Goal: Task Accomplishment & Management: Use online tool/utility

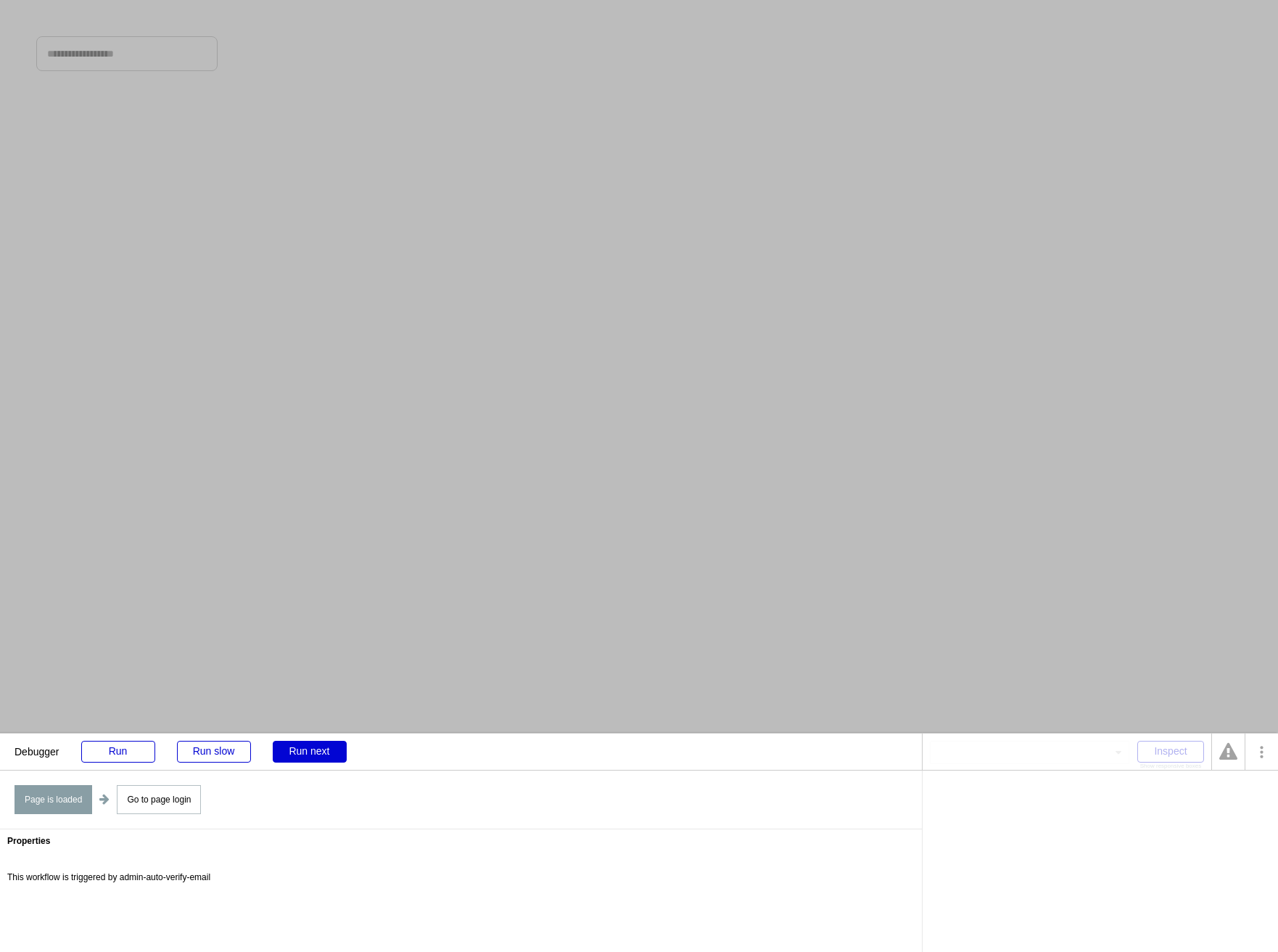
click at [105, 124] on div at bounding box center [639, 476] width 1278 height 952
click at [110, 741] on div "Run" at bounding box center [119, 751] width 74 height 22
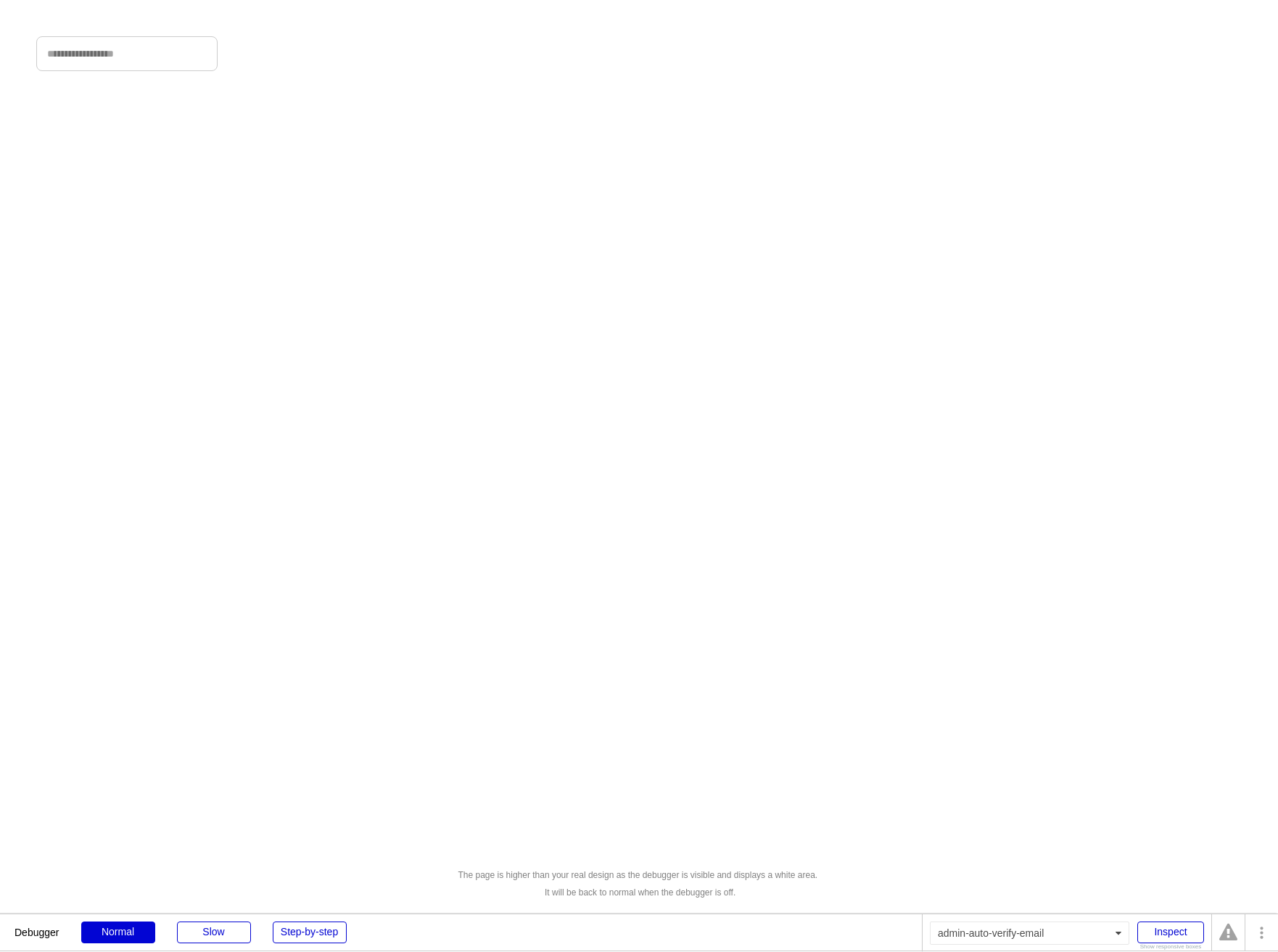
click at [99, 73] on div "The page is higher than your real design as the debugger is visible and display…" at bounding box center [639, 476] width 1278 height 952
click at [97, 62] on input "input" at bounding box center [126, 53] width 181 height 35
type input "**********"
click at [295, 671] on div "The page is higher than your real design as the debugger is visible and display…" at bounding box center [639, 476] width 1278 height 952
